Goal: Information Seeking & Learning: Learn about a topic

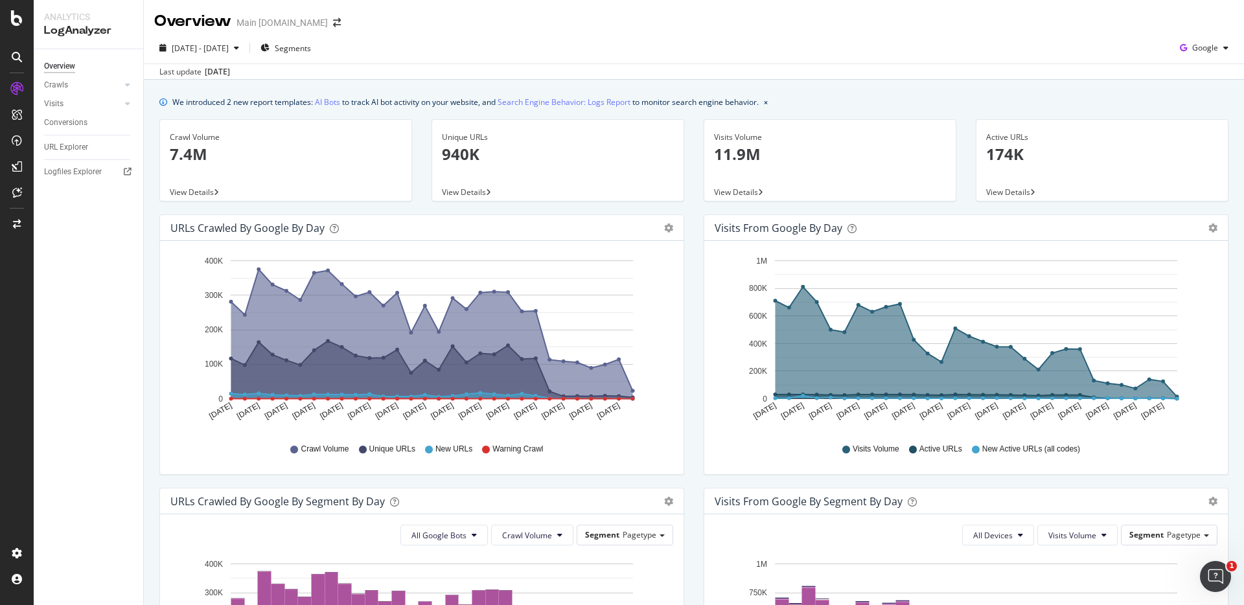
click at [959, 101] on div "We introduced 2 new report templates: AI Bots to track AI bot activity on your …" at bounding box center [693, 102] width 1069 height 14
click at [204, 155] on p "7.4M" at bounding box center [286, 154] width 232 height 22
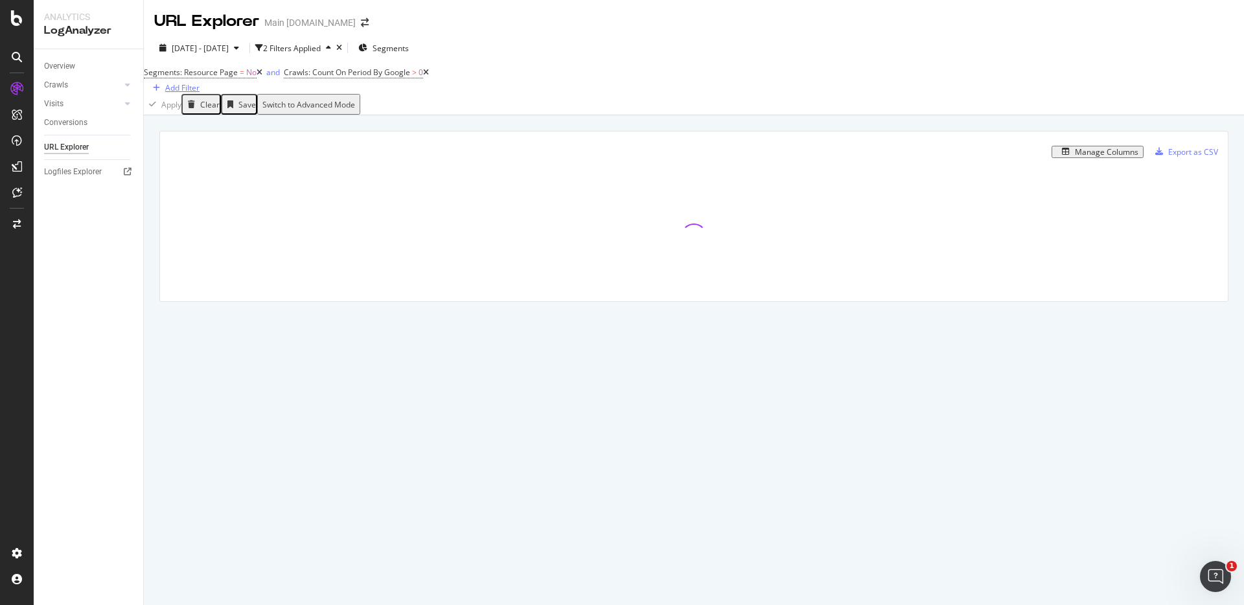
click at [199, 84] on div "Add Filter" at bounding box center [182, 87] width 34 height 11
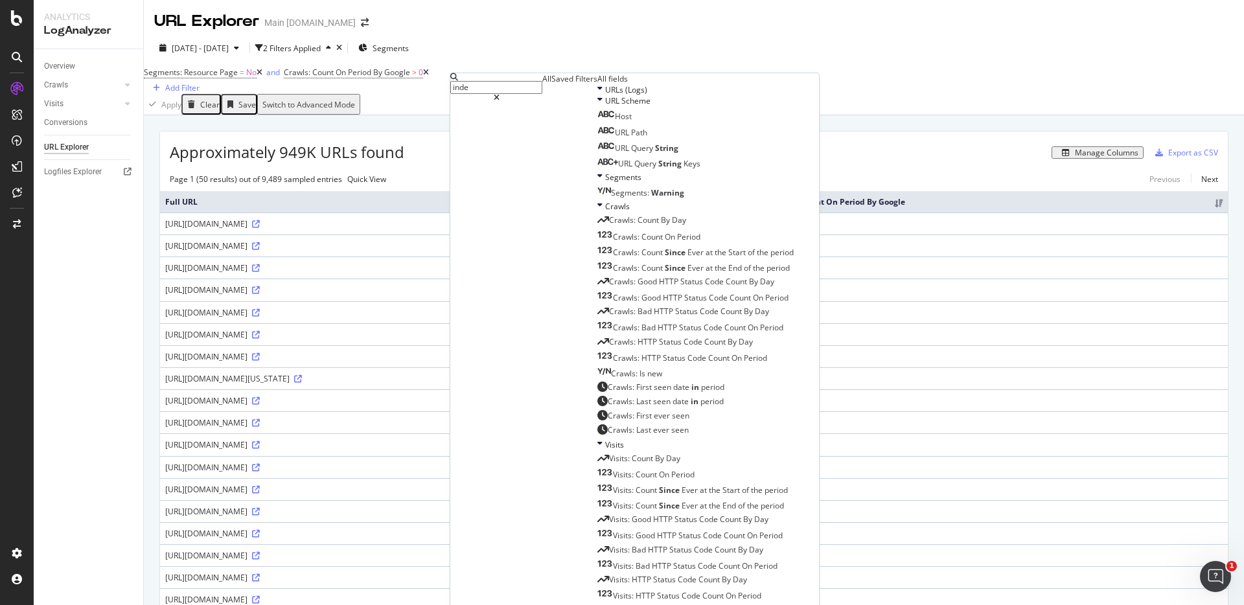
type input "index"
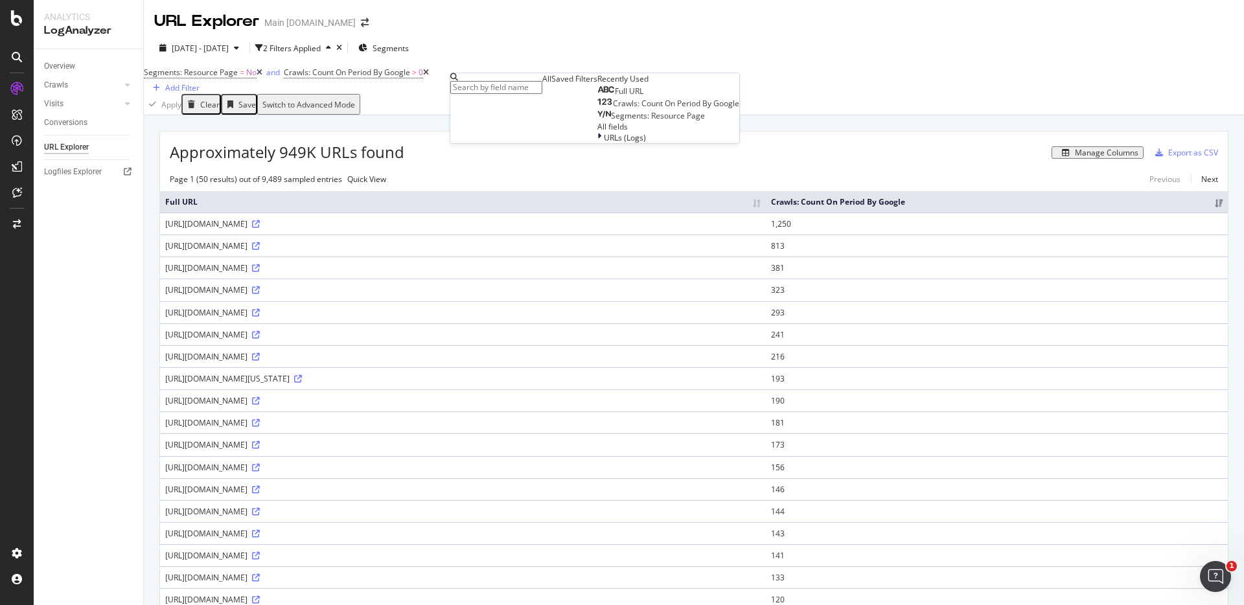
click at [1019, 148] on div "Approximately 949K URLs found Manage Columns Export as CSV" at bounding box center [693, 147] width 1067 height 32
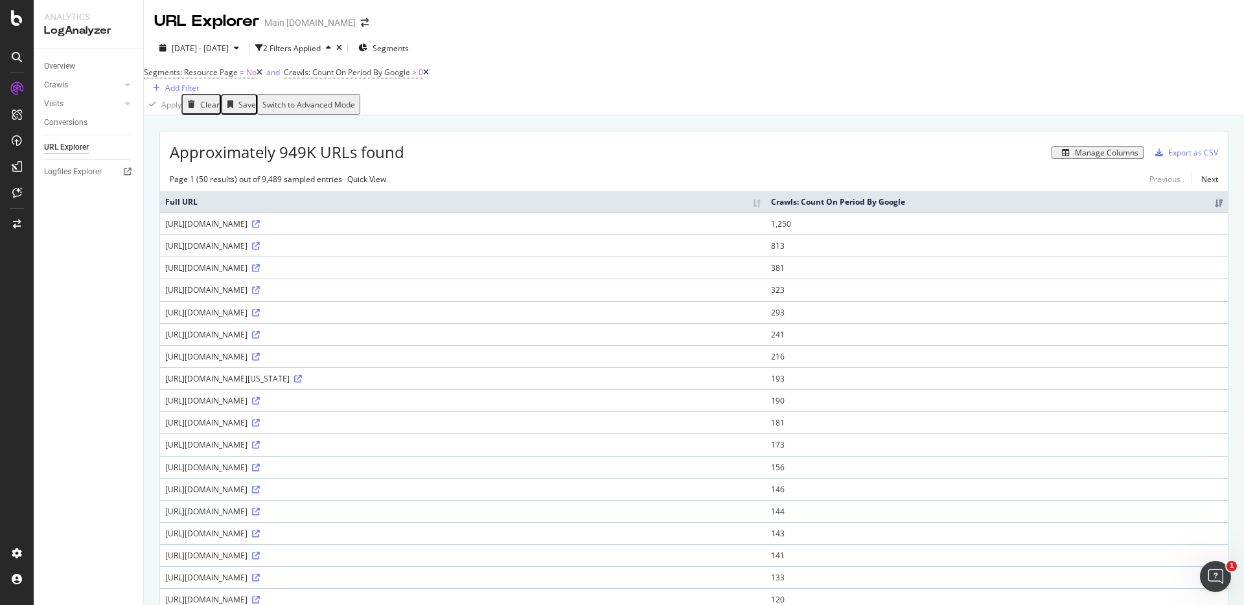
click at [1075, 157] on div "Manage Columns" at bounding box center [1106, 152] width 63 height 9
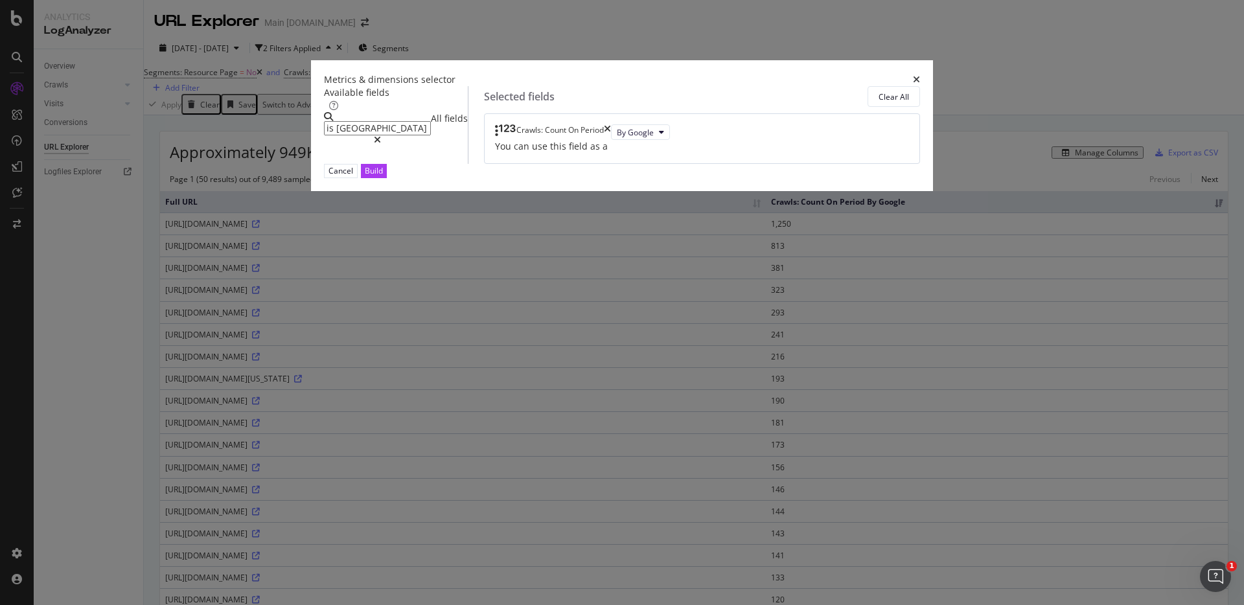
type input "is [GEOGRAPHIC_DATA]"
click at [913, 75] on icon "times" at bounding box center [916, 79] width 7 height 9
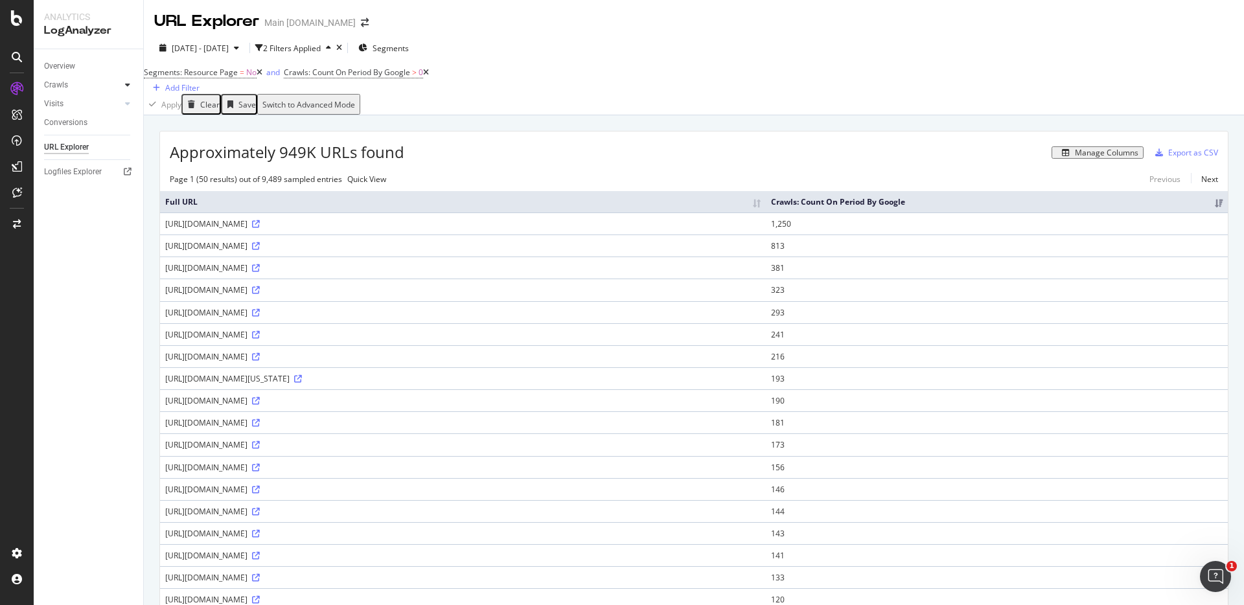
click at [132, 84] on div at bounding box center [127, 84] width 13 height 13
click at [66, 157] on div "HTTP Codes" at bounding box center [72, 155] width 44 height 14
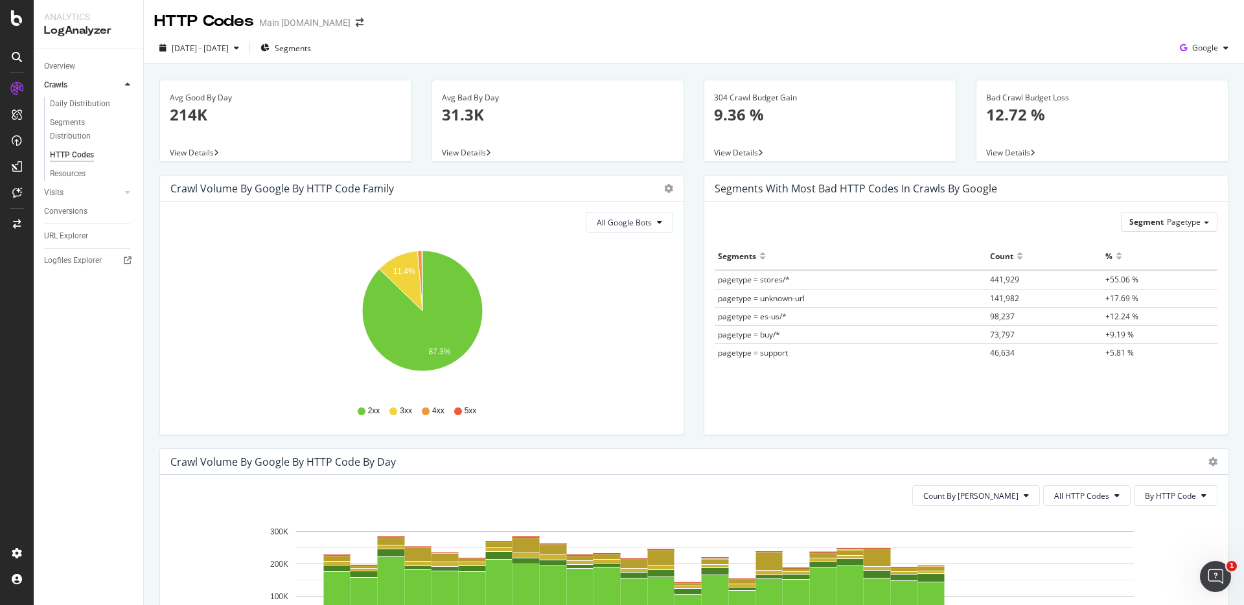
click at [229, 47] on span "[DATE] - [DATE]" at bounding box center [200, 48] width 57 height 11
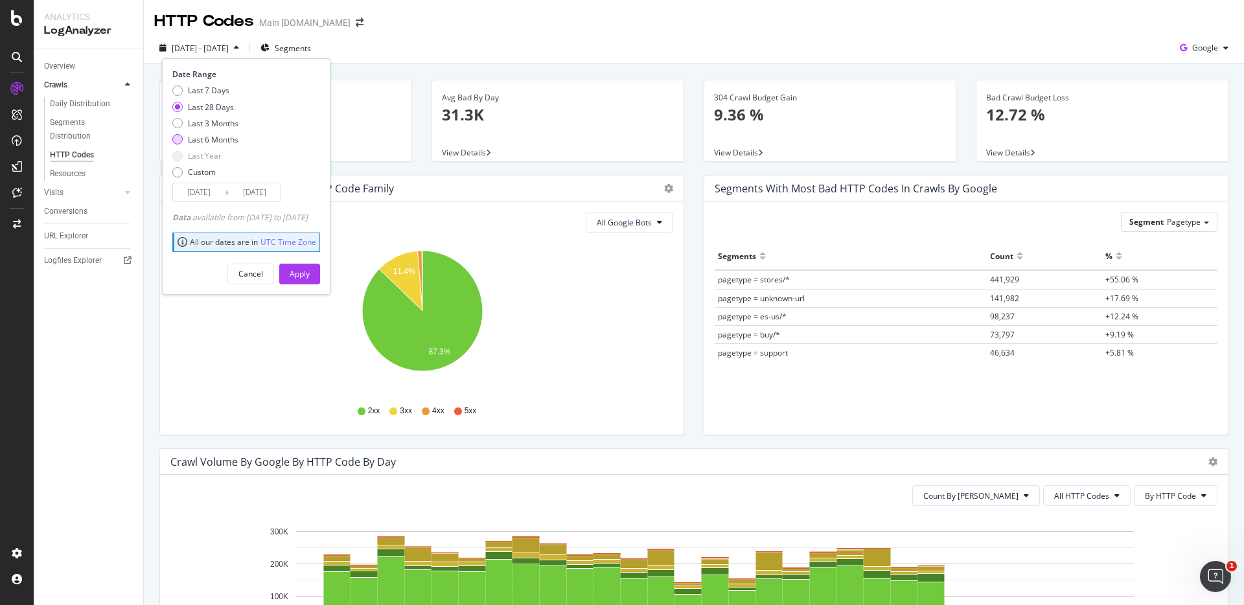
drag, startPoint x: 179, startPoint y: 139, endPoint x: 229, endPoint y: 195, distance: 75.3
click at [179, 139] on div "Last 6 Months" at bounding box center [177, 139] width 10 height 10
type input "[DATE]"
click at [310, 269] on div "Apply" at bounding box center [300, 273] width 20 height 11
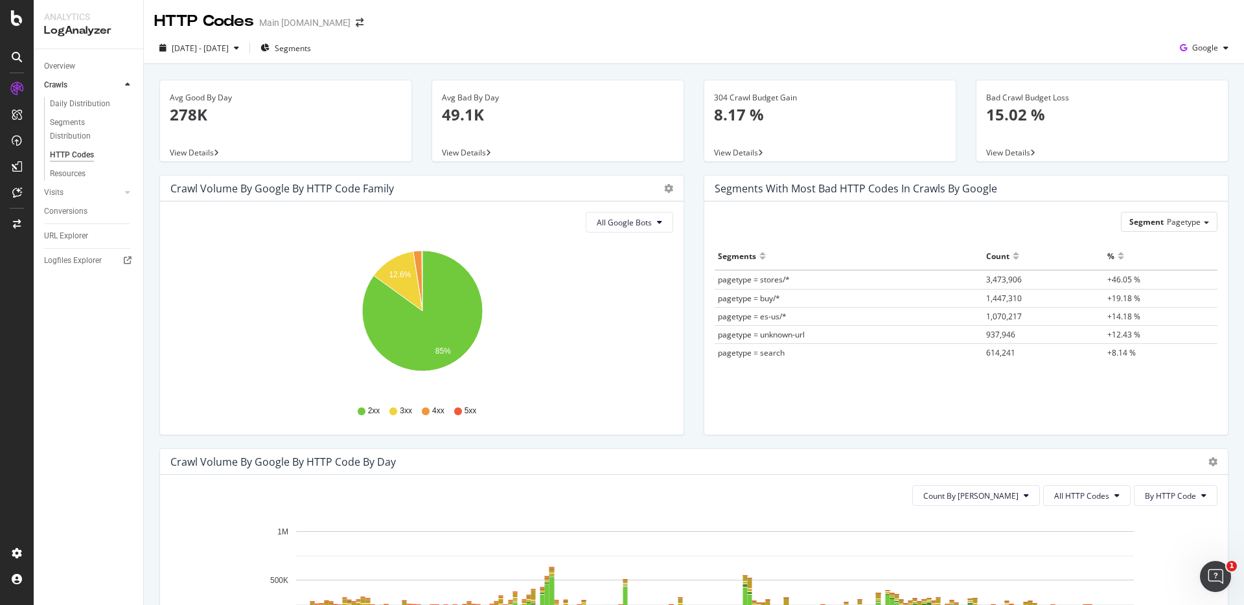
click at [1087, 166] on div "Bad Crawl Budget Loss 15.02 % View Details" at bounding box center [1102, 127] width 272 height 95
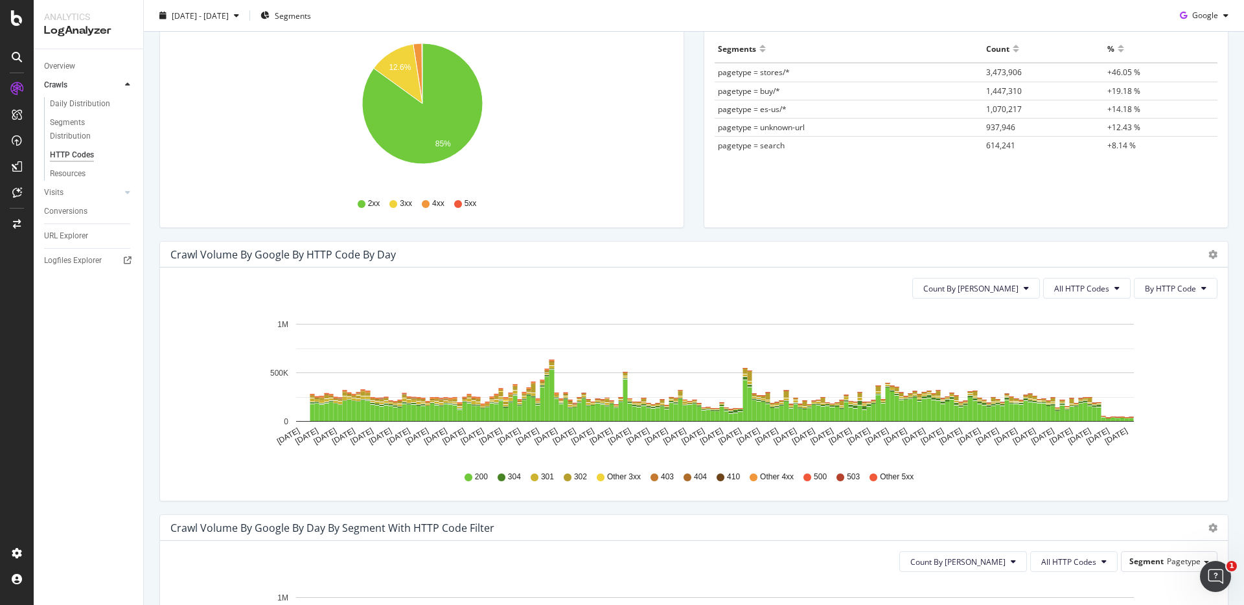
scroll to position [330, 0]
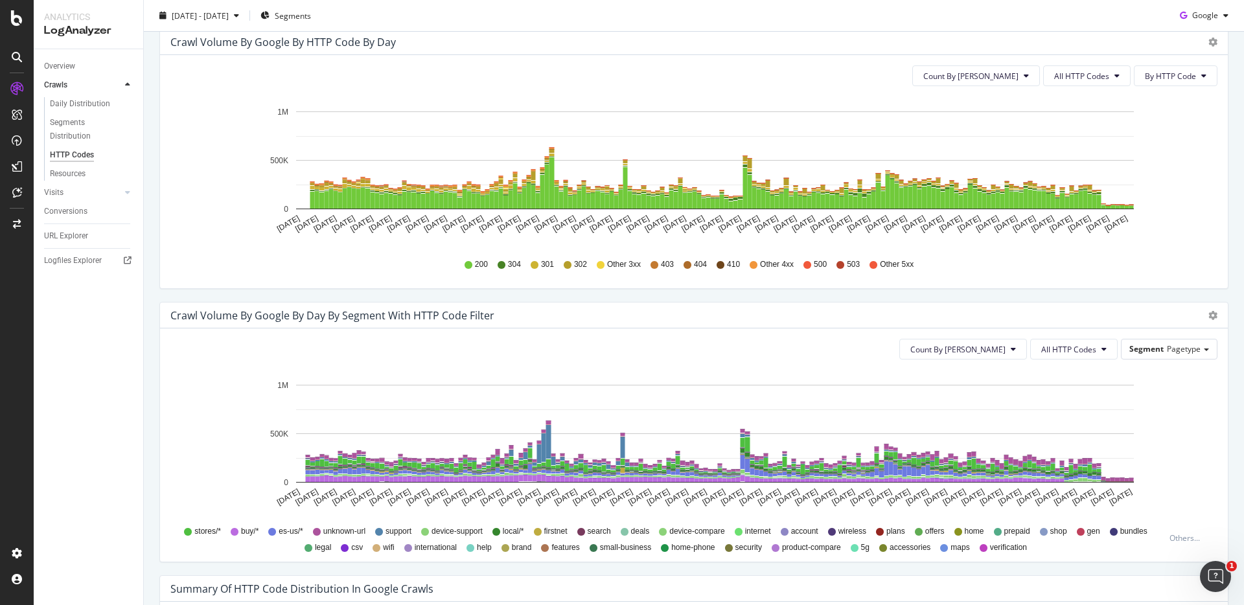
scroll to position [402, 0]
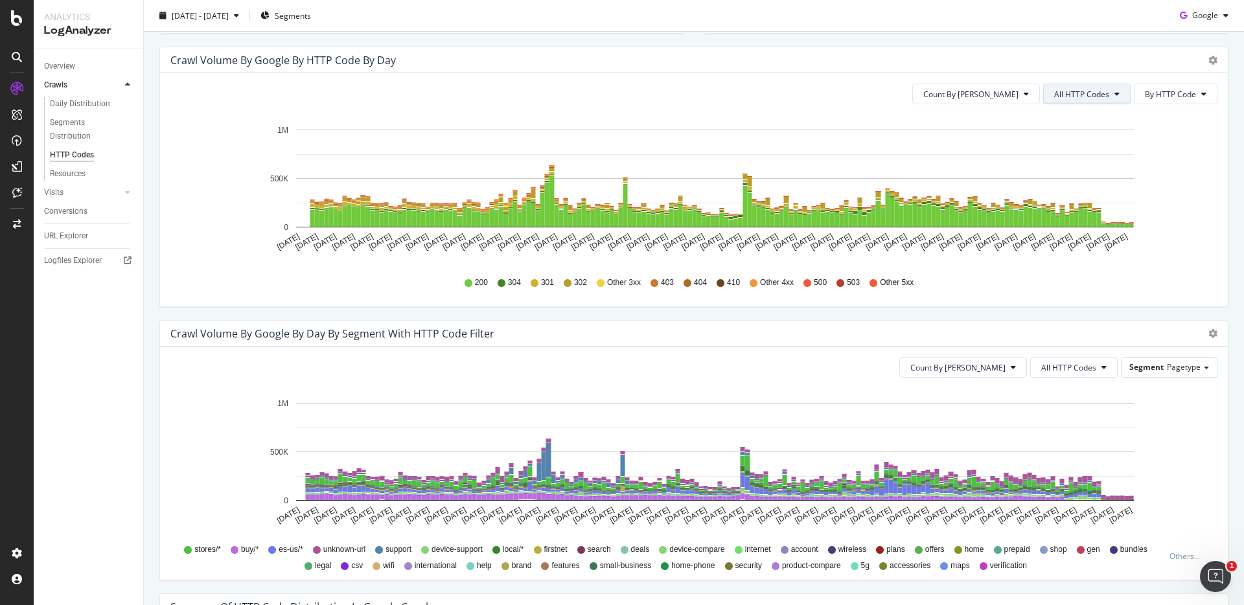
click at [1097, 92] on span "All HTTP Codes" at bounding box center [1081, 94] width 55 height 11
click at [1088, 165] on span "Bad HTTP Codes" at bounding box center [1088, 168] width 65 height 12
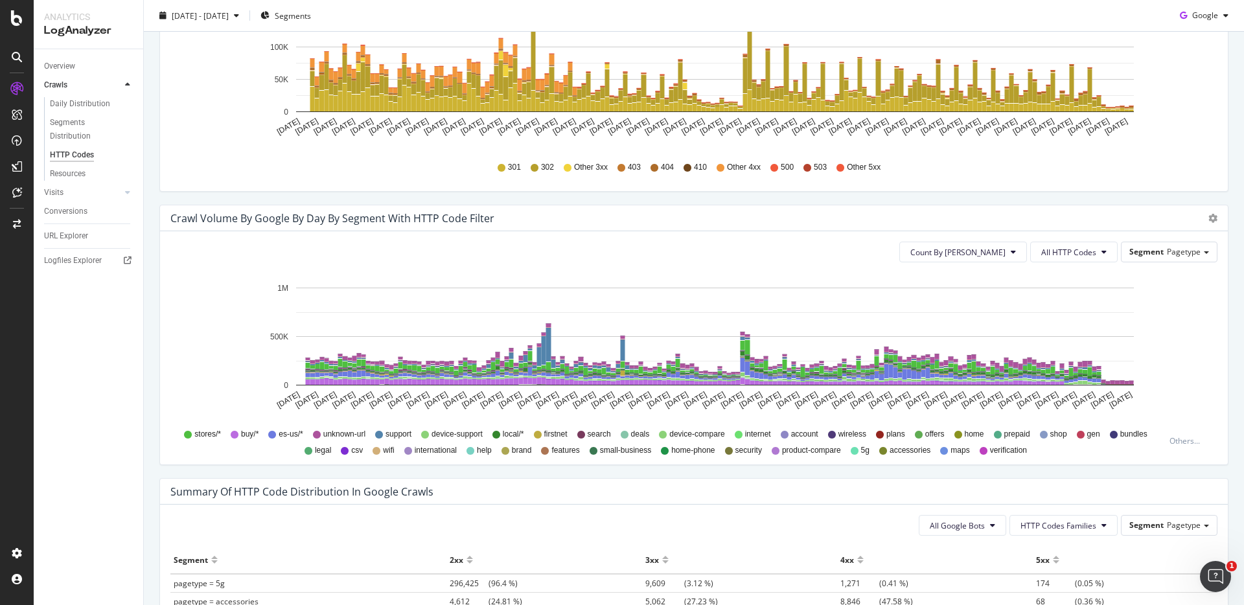
scroll to position [735, 0]
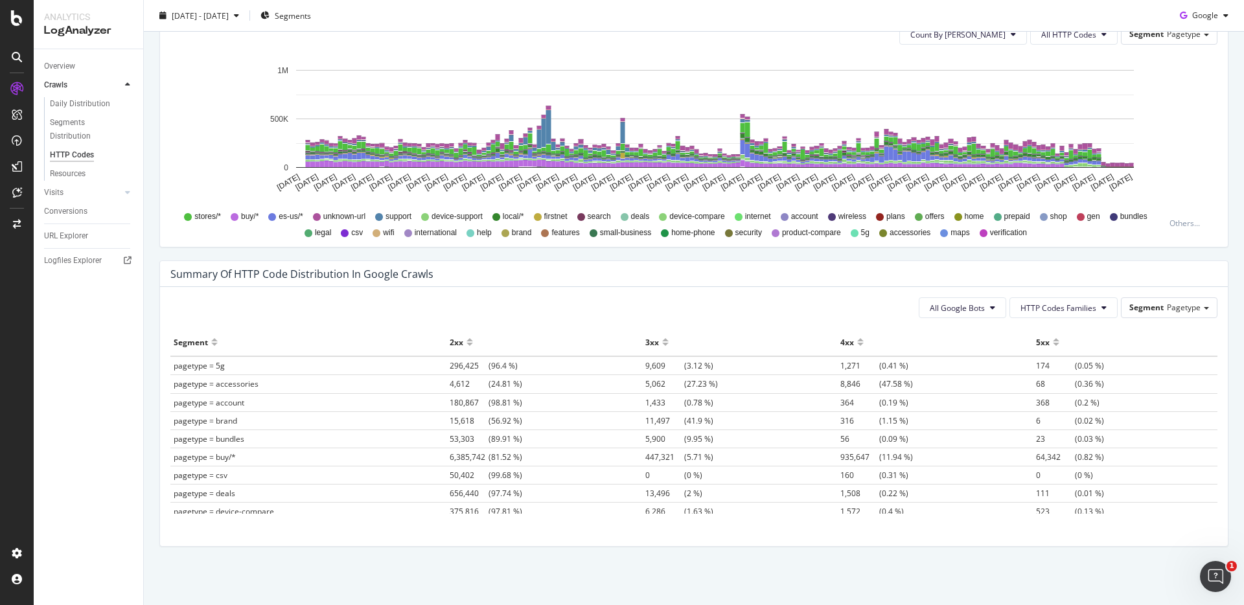
click at [699, 252] on div "Crawl Volume by google by Day by Segment with HTTP Code Filter Timeline (by Val…" at bounding box center [694, 123] width 1088 height 273
click at [966, 550] on div "Summary of HTTP Code Distribution in google crawls All Google Bots HTTP Codes F…" at bounding box center [694, 409] width 1088 height 299
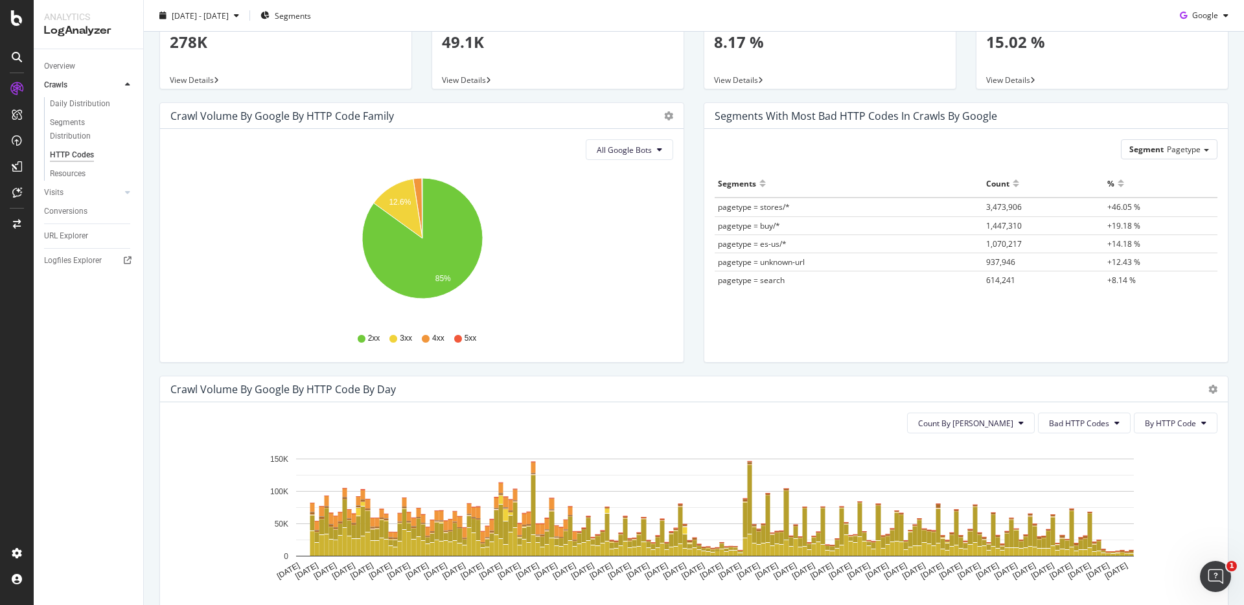
scroll to position [0, 0]
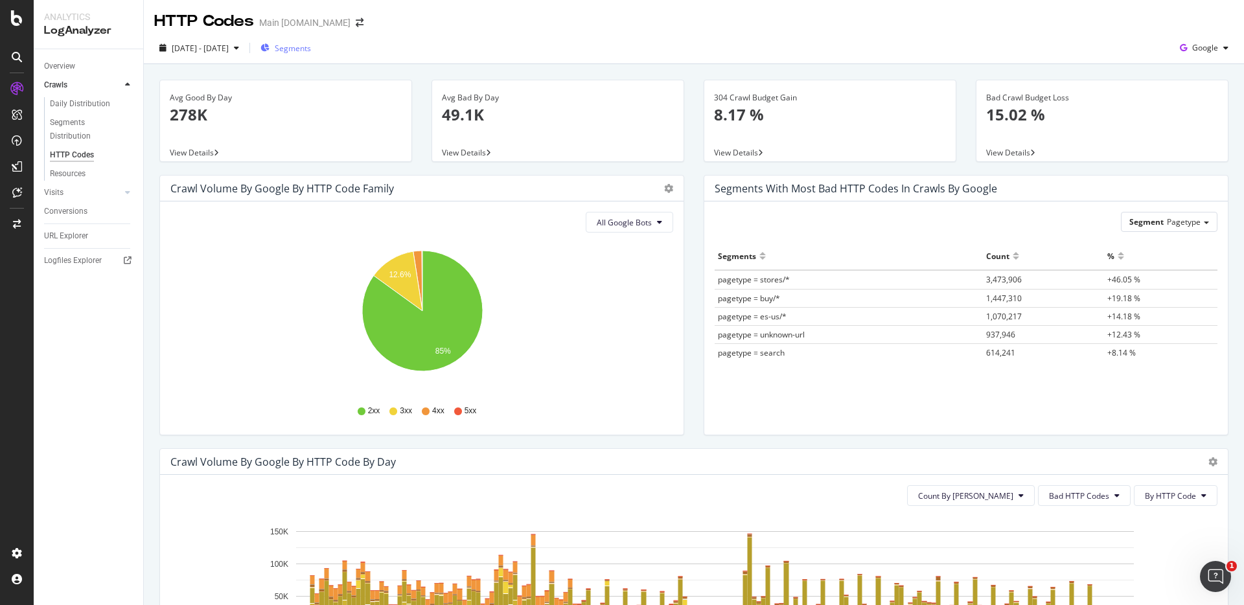
click at [306, 44] on div "Segments" at bounding box center [285, 48] width 51 height 11
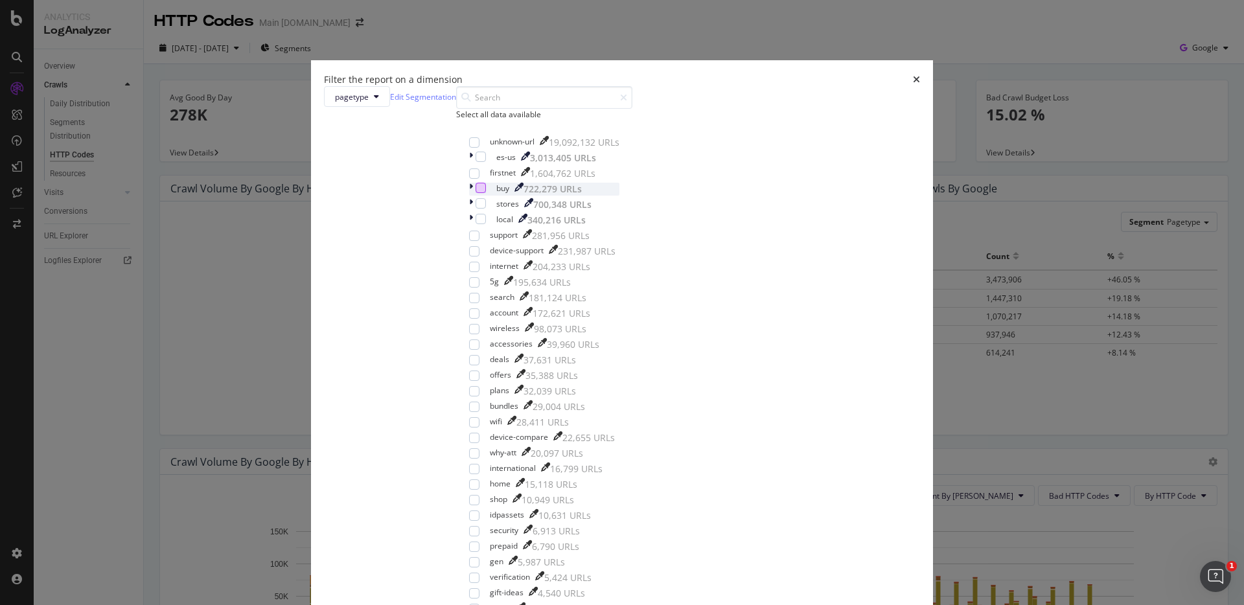
click at [486, 193] on div "modal" at bounding box center [480, 188] width 10 height 10
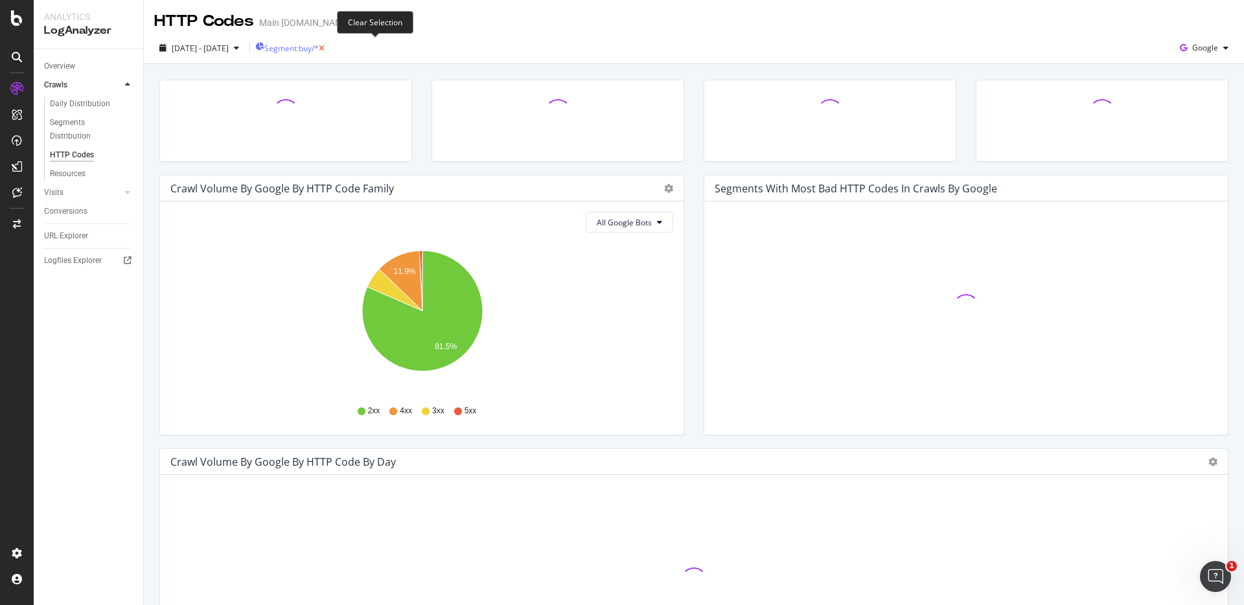
click at [325, 50] on icon "button" at bounding box center [322, 49] width 6 height 8
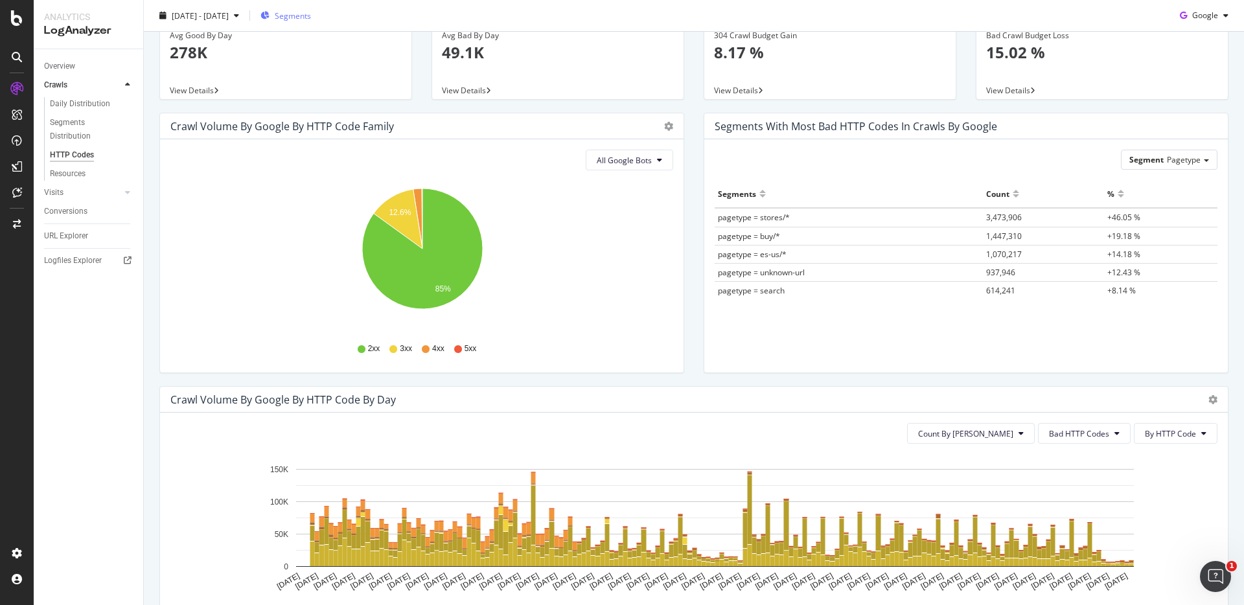
scroll to position [58, 0]
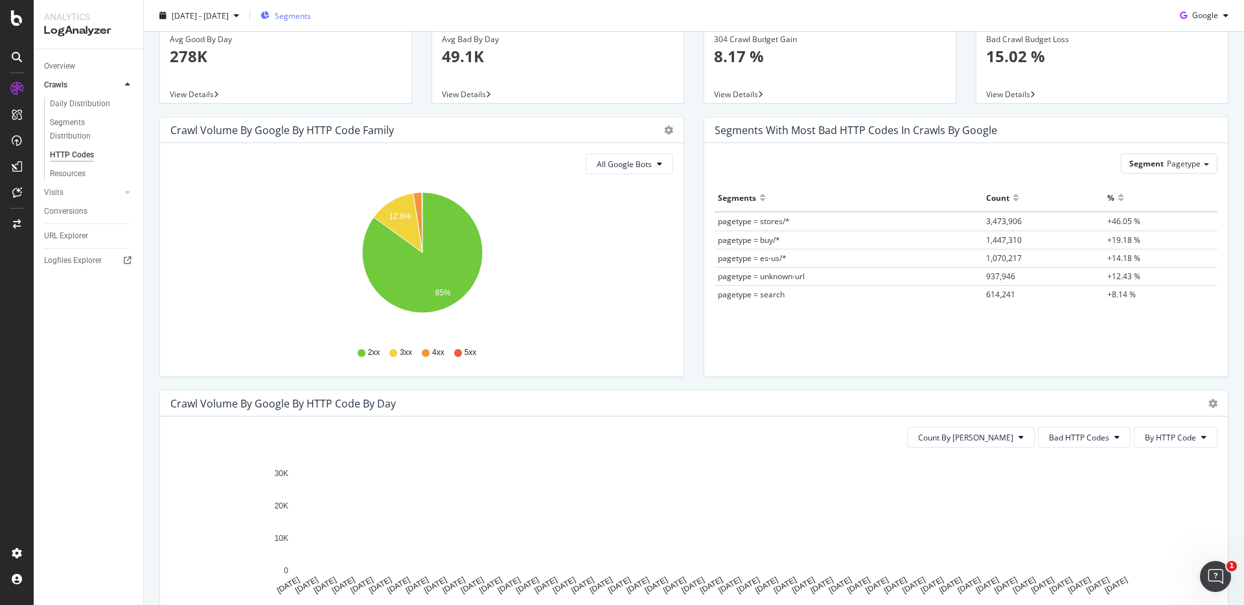
click at [1038, 108] on div "Bad Crawl Budget Loss 15.02 % View Details" at bounding box center [1102, 68] width 272 height 95
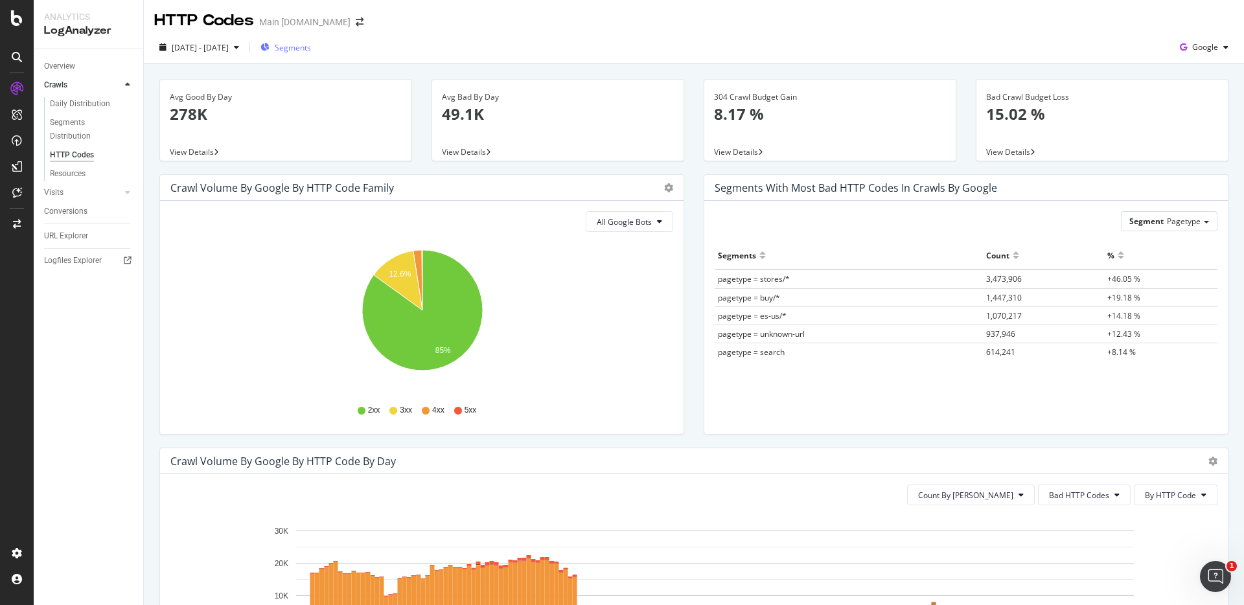
scroll to position [0, 0]
click at [229, 52] on span "[DATE] - [DATE]" at bounding box center [200, 48] width 57 height 11
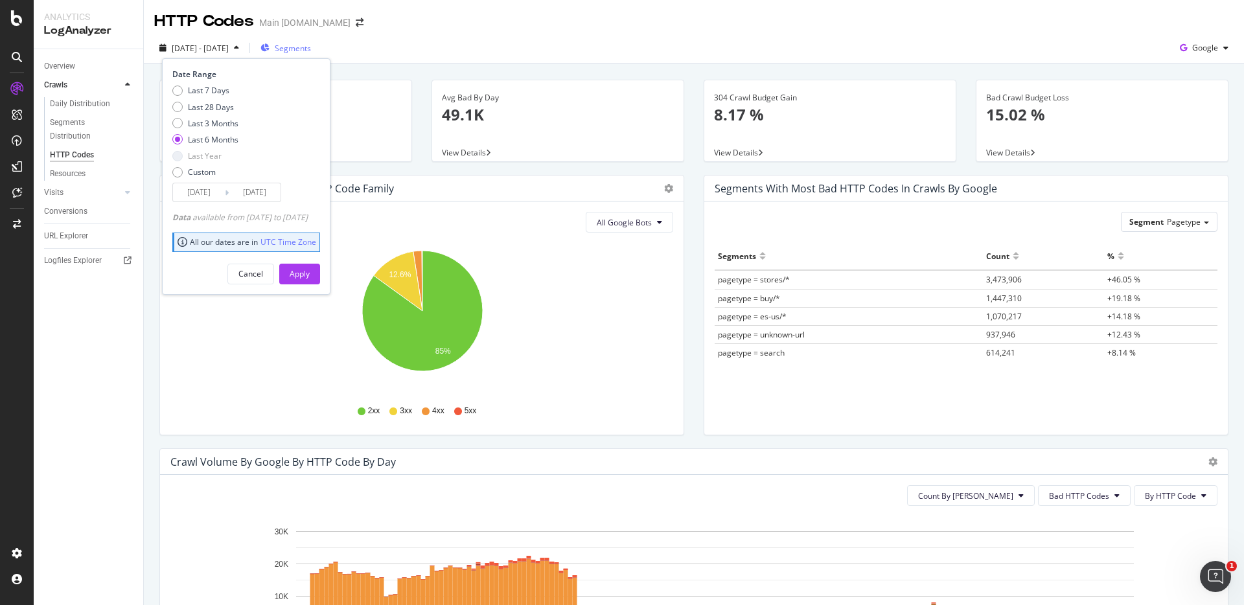
click at [170, 172] on div "Date Range Last 7 Days Last 28 Days Last 3 Months Last 6 Months Last Year Custo…" at bounding box center [246, 176] width 168 height 236
click at [177, 174] on div "Custom" at bounding box center [177, 172] width 10 height 10
click at [201, 194] on input "[DATE]" at bounding box center [199, 192] width 52 height 18
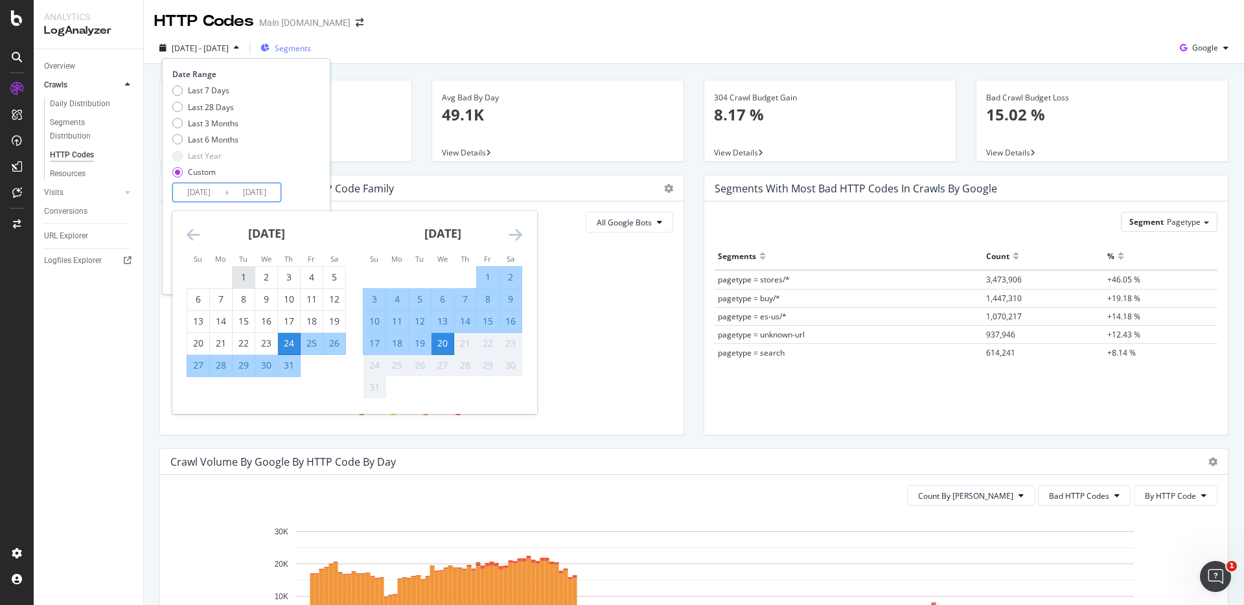
click at [240, 276] on div "1" at bounding box center [244, 277] width 22 height 13
type input "[DATE]"
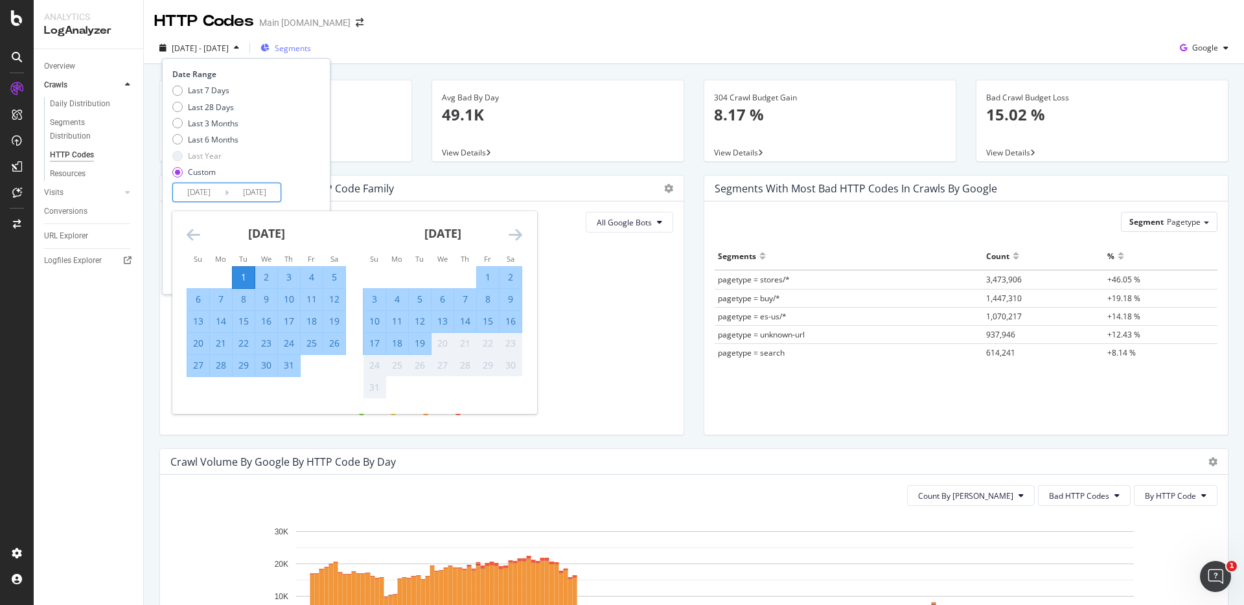
click at [285, 363] on div "31" at bounding box center [289, 365] width 22 height 13
type input "[DATE]"
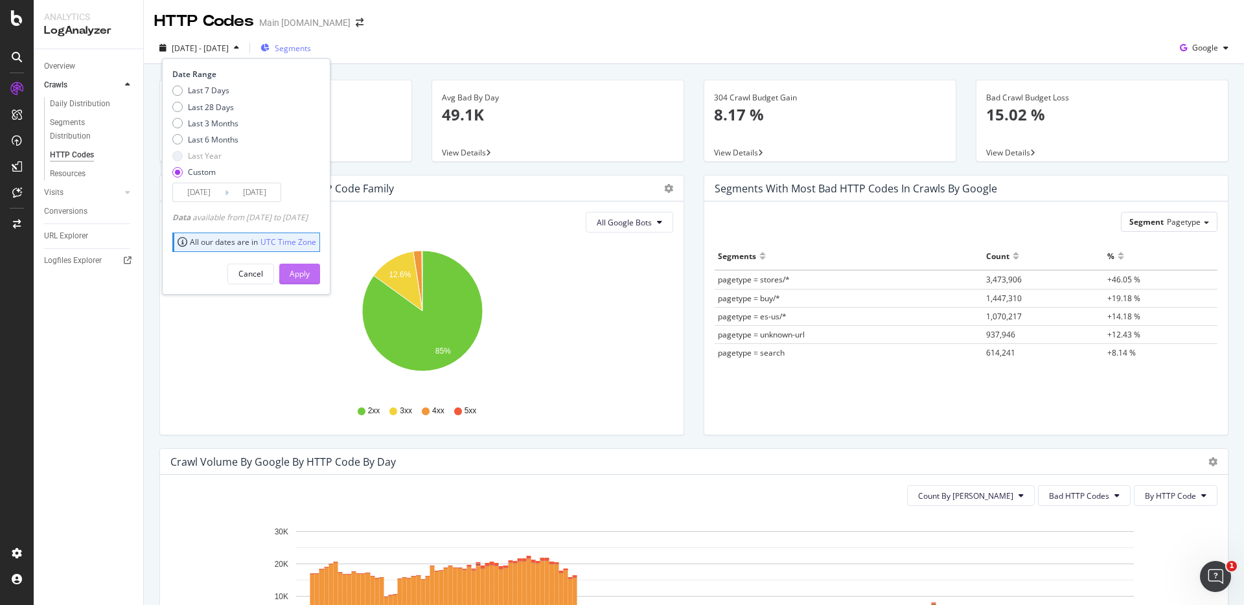
click at [310, 272] on div "Apply" at bounding box center [300, 273] width 20 height 11
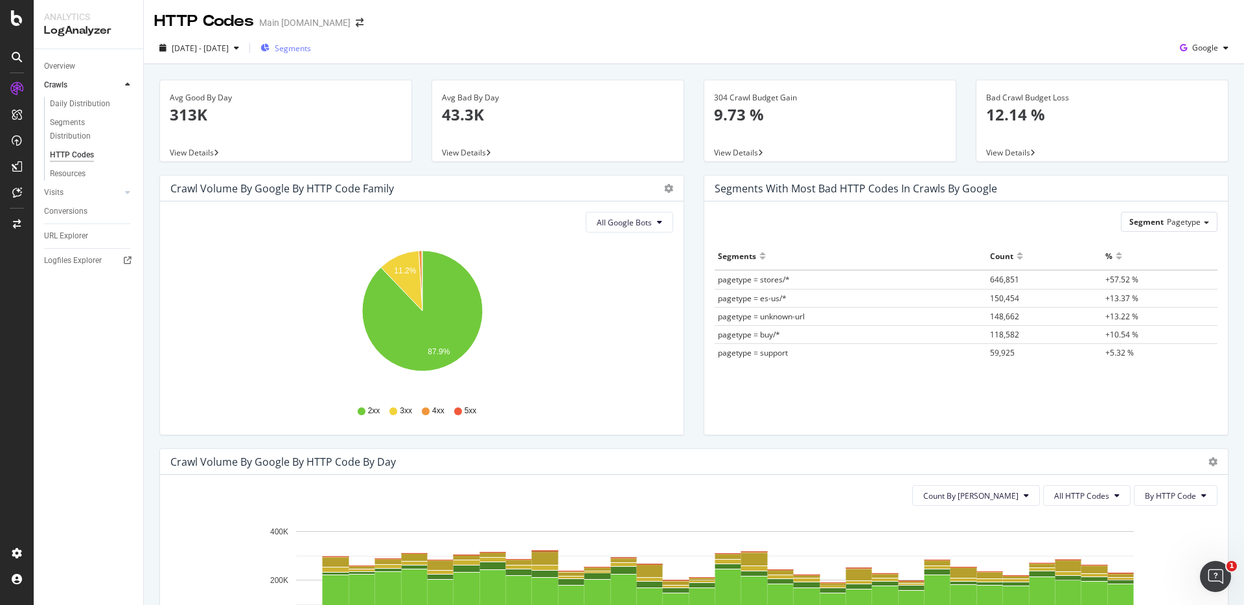
click at [1007, 168] on div "Bad Crawl Budget Loss 12.14 % View Details" at bounding box center [1102, 127] width 272 height 95
click at [1091, 172] on div "Bad Crawl Budget Loss 12.14 % View Details" at bounding box center [1102, 127] width 272 height 95
click at [1016, 154] on span "View Details" at bounding box center [1008, 152] width 44 height 11
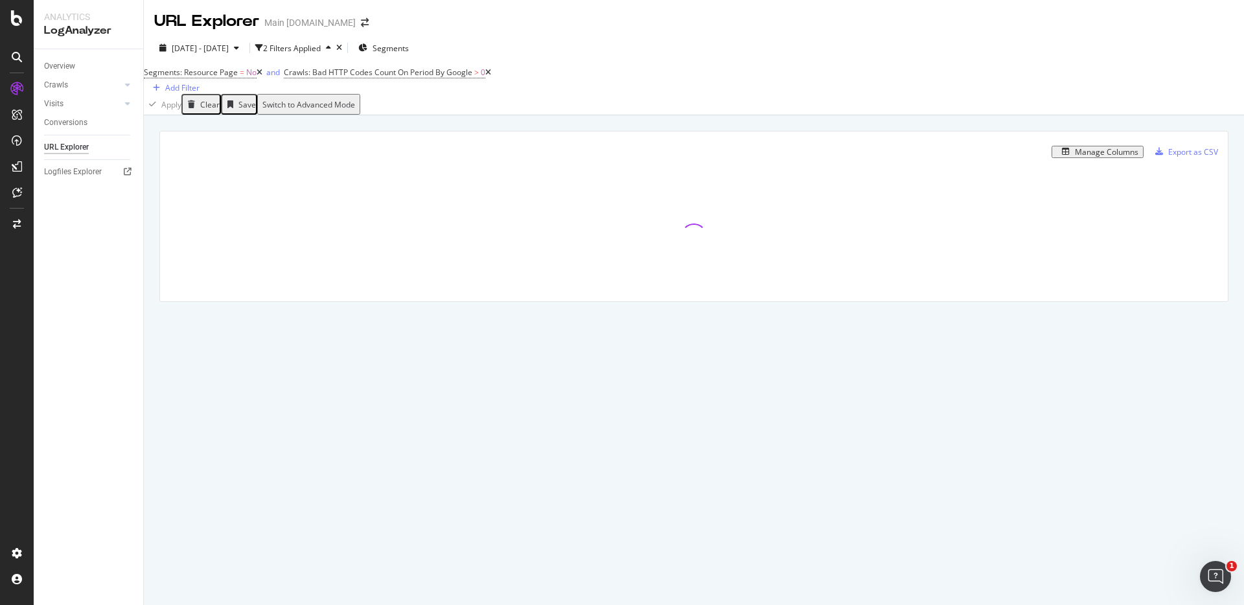
click at [741, 137] on div "Manage Columns Export as CSV Full URL Crawls: Bad HTTP Codes Count On Period By…" at bounding box center [694, 231] width 1100 height 232
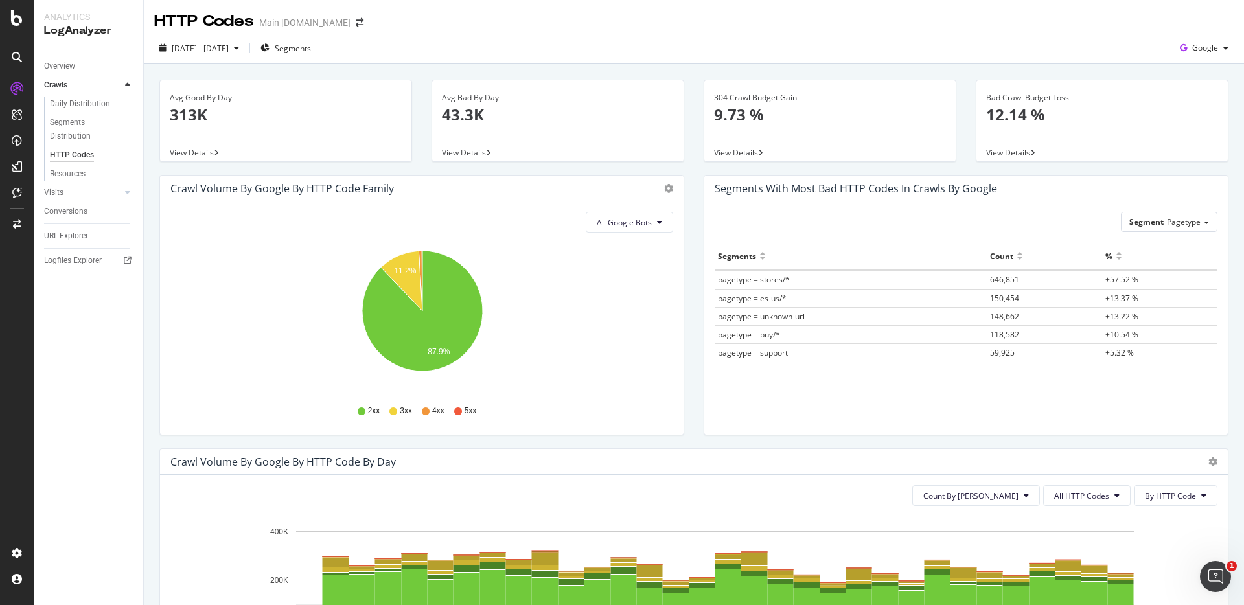
click at [911, 166] on div "304 Crawl Budget Gain 9.73 % View Details" at bounding box center [830, 127] width 272 height 95
